Goal: Task Accomplishment & Management: Use online tool/utility

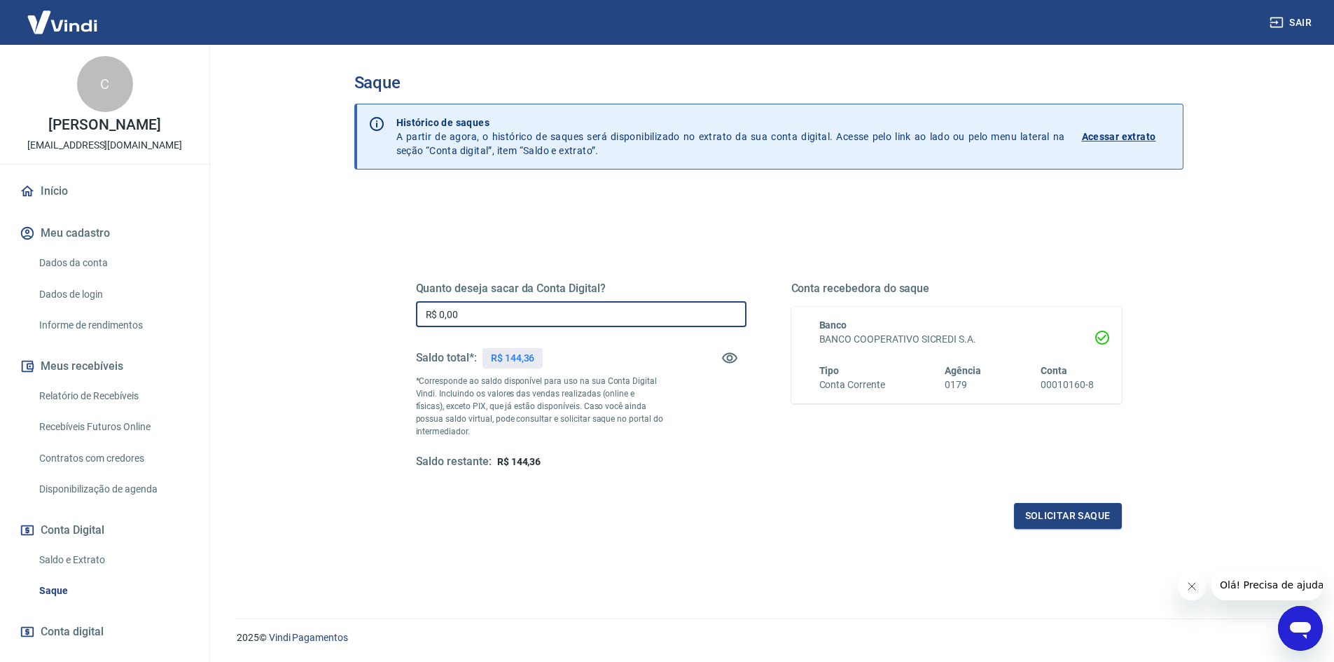
click at [532, 314] on input "R$ 0,00" at bounding box center [581, 314] width 331 height 26
type input "R$ 144,36"
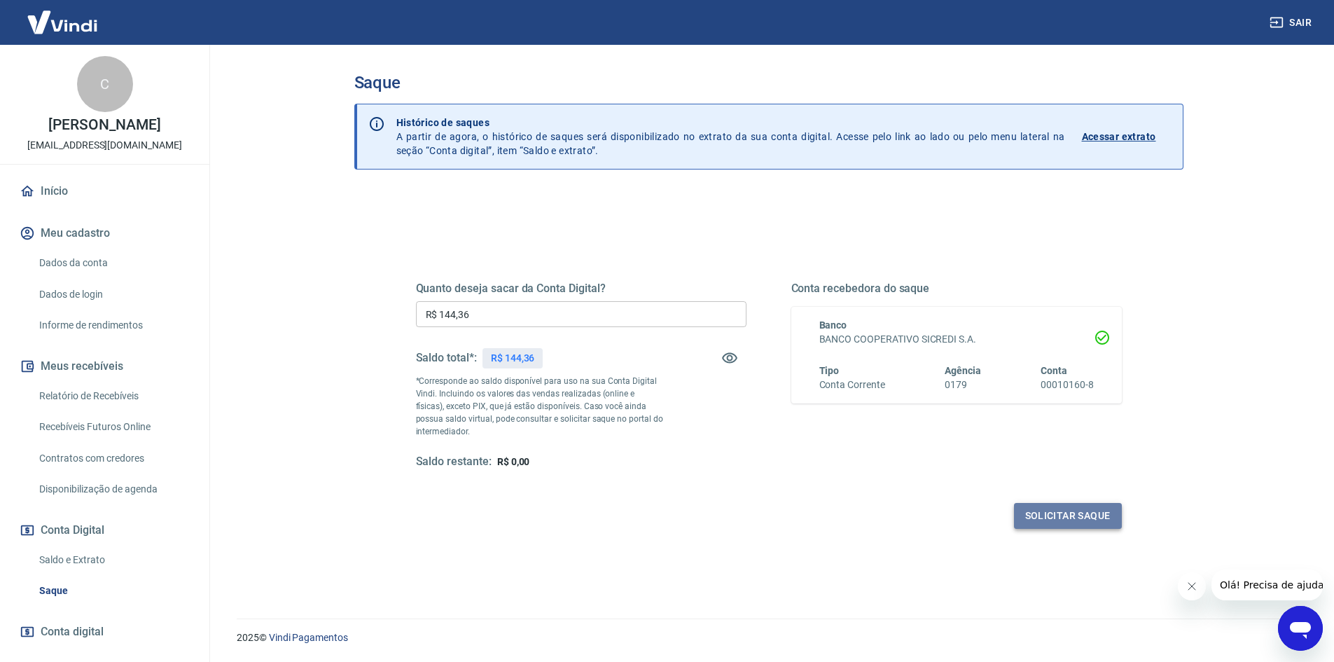
click at [1067, 521] on button "Solicitar saque" at bounding box center [1068, 516] width 108 height 26
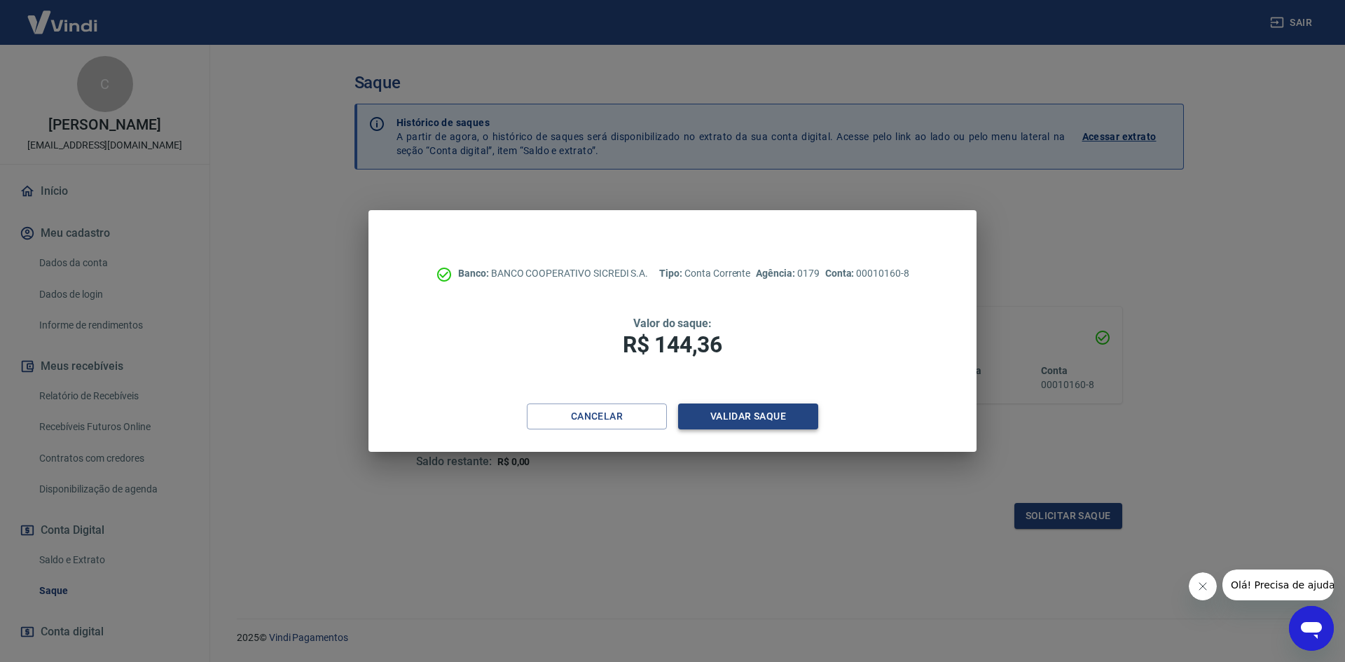
click at [781, 422] on button "Validar saque" at bounding box center [748, 416] width 140 height 26
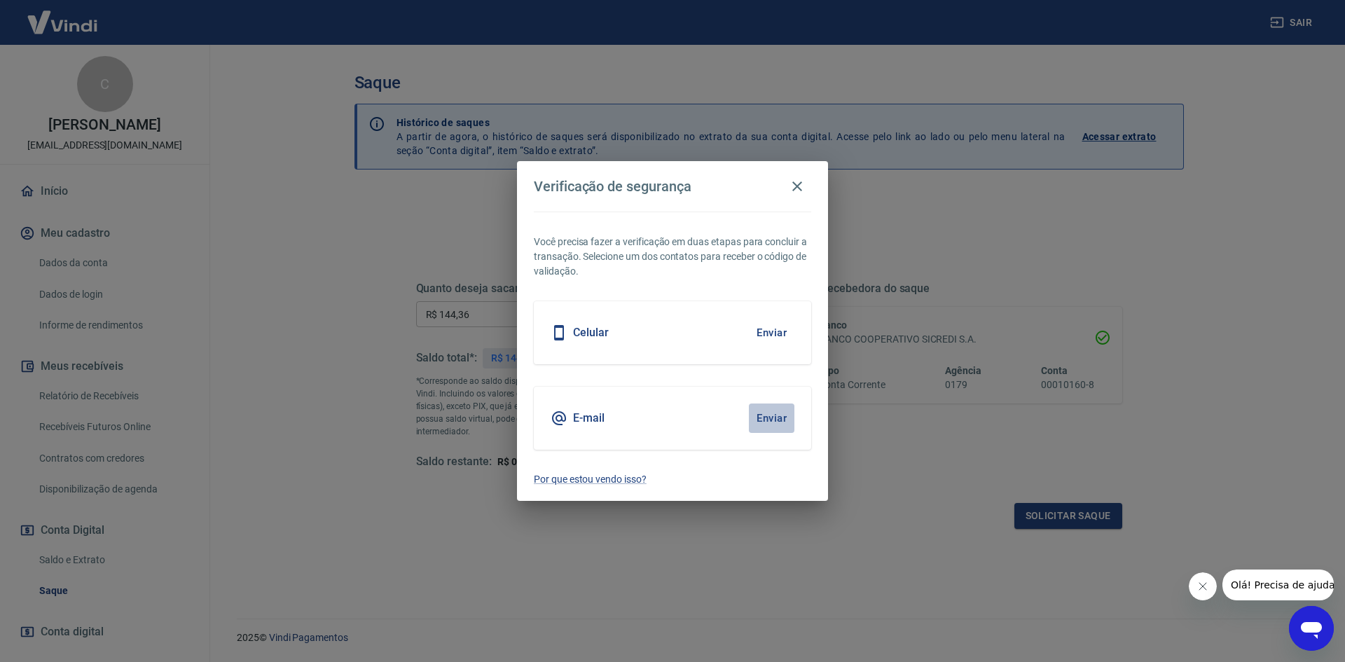
click at [777, 417] on button "Enviar" at bounding box center [772, 417] width 46 height 29
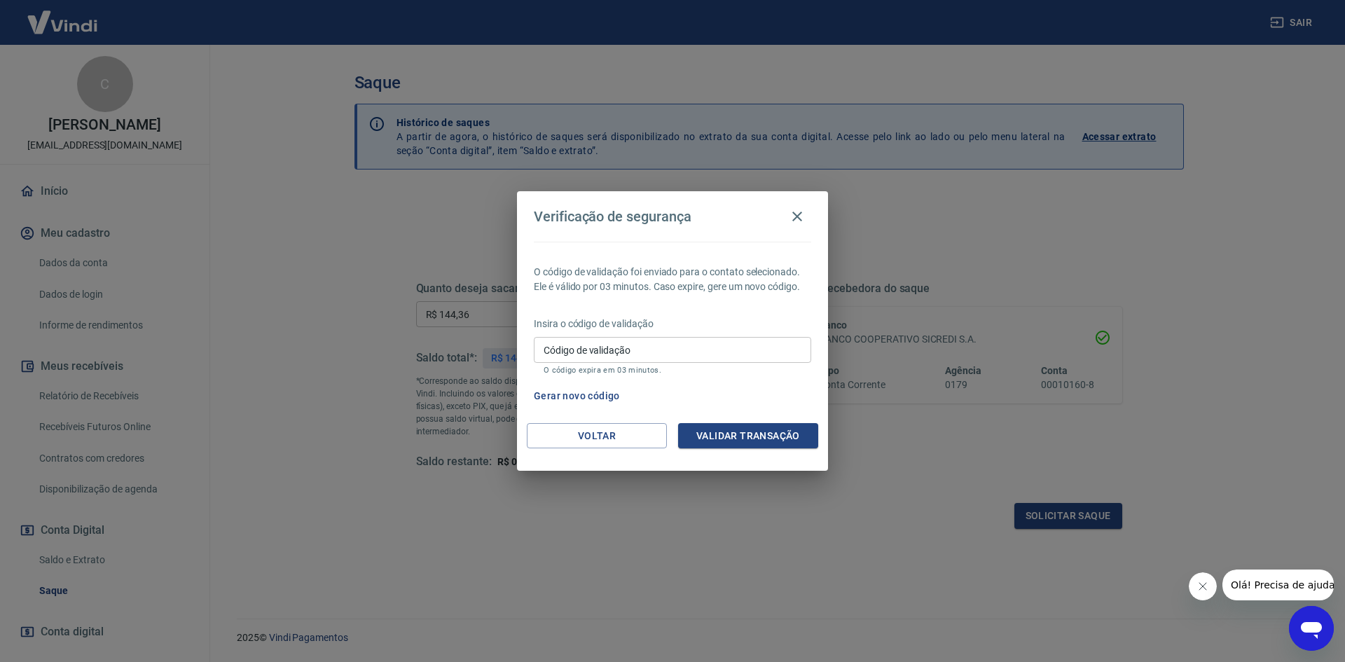
click at [655, 350] on input "Código de validação" at bounding box center [672, 350] width 277 height 26
type input "488611"
click at [751, 436] on button "Validar transação" at bounding box center [748, 436] width 140 height 26
